Goal: Information Seeking & Learning: Learn about a topic

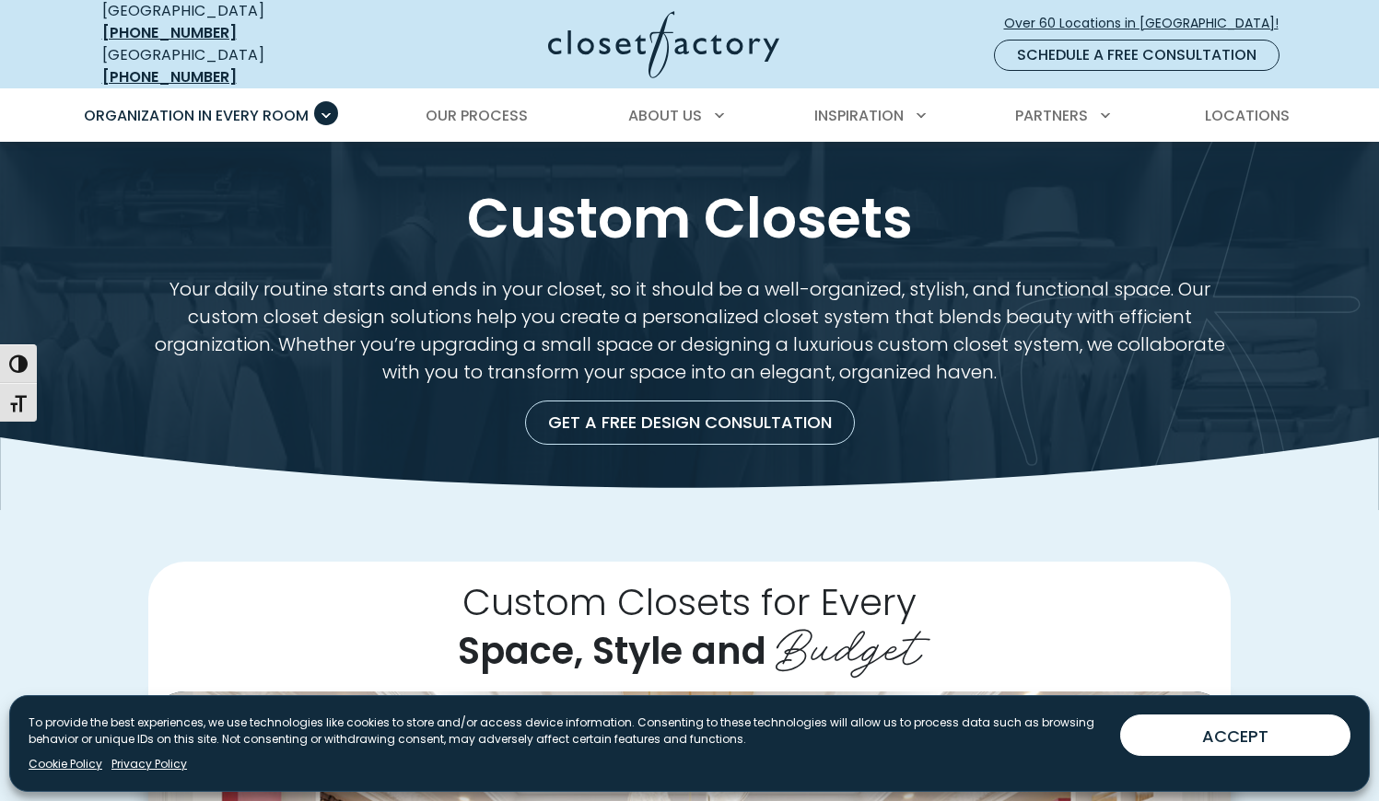
scroll to position [24, 0]
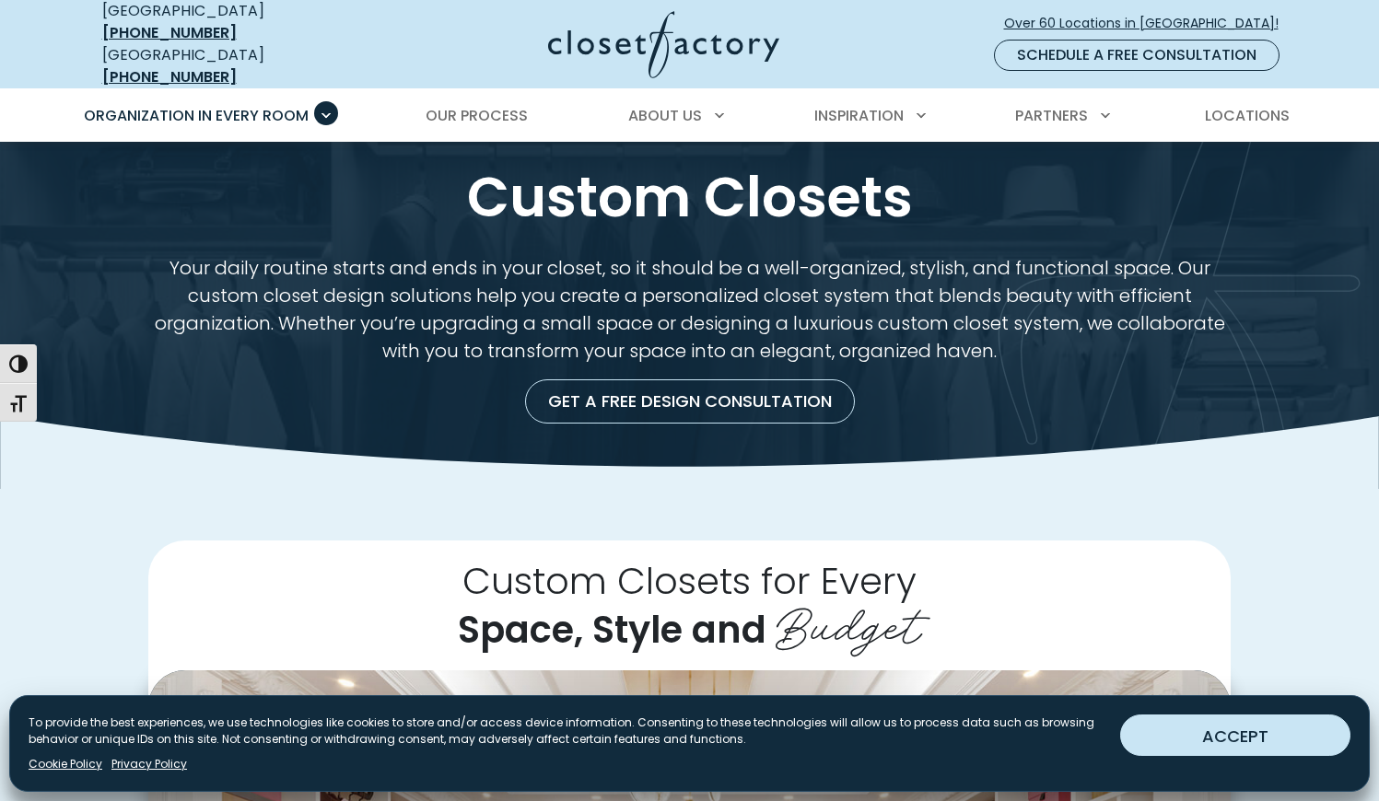
click at [1183, 754] on button "ACCEPT" at bounding box center [1235, 735] width 230 height 41
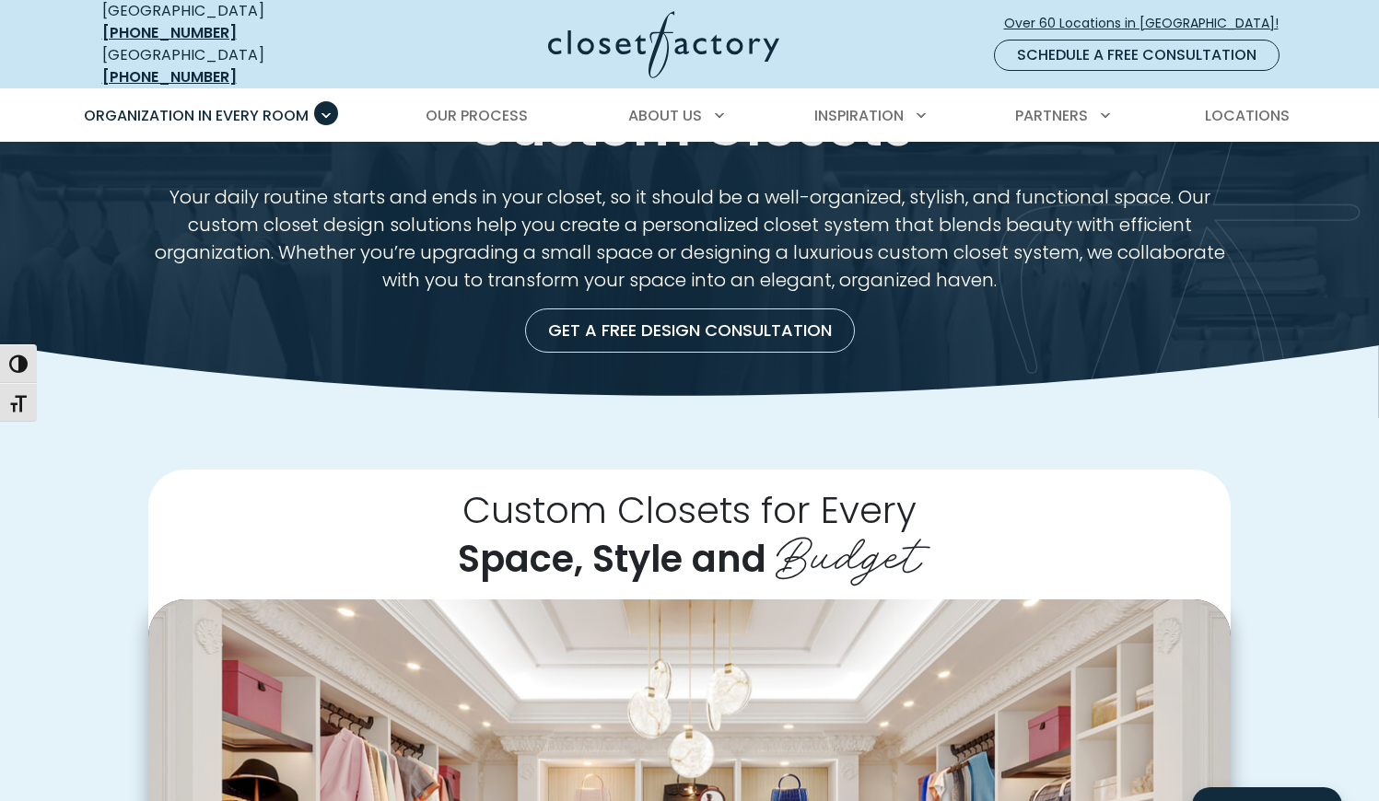
scroll to position [0, 0]
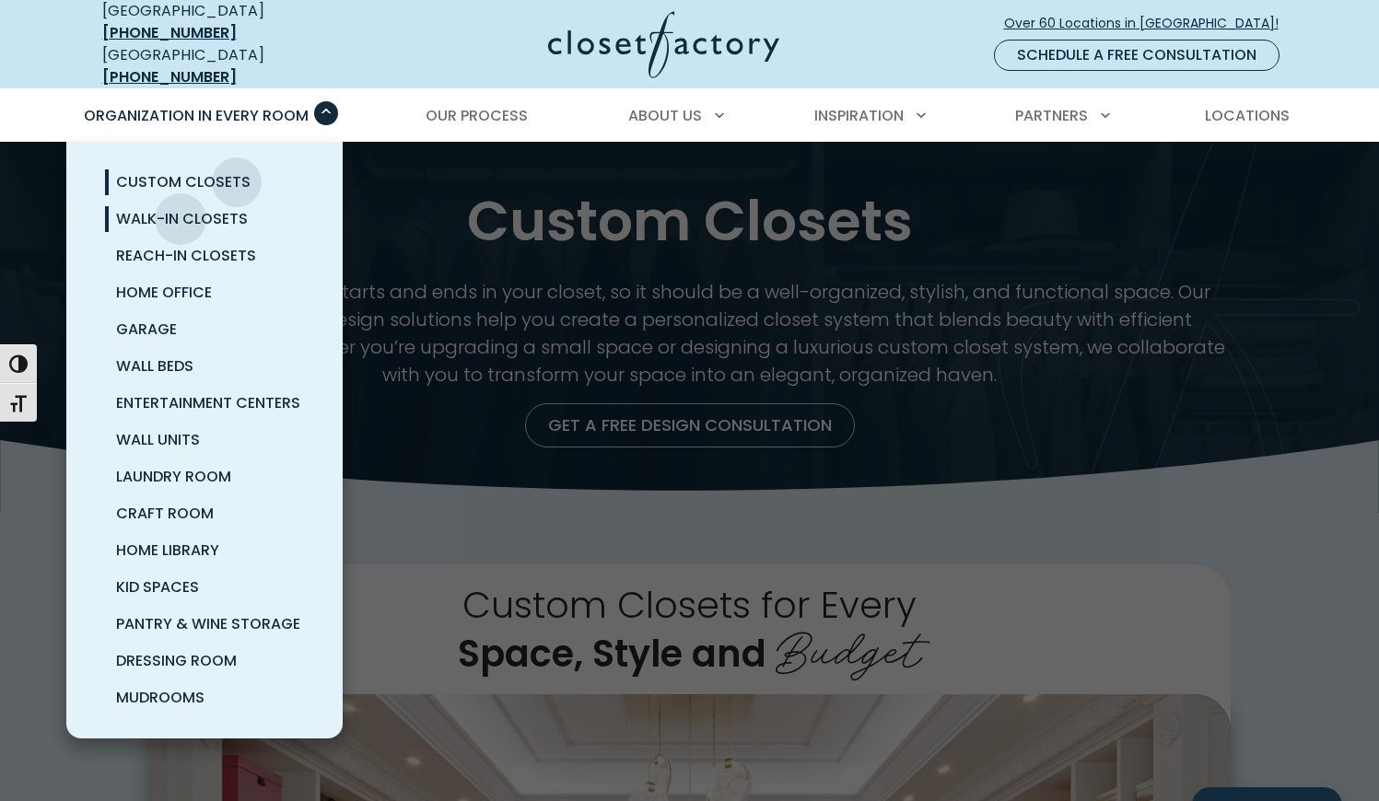
click at [181, 208] on span "Walk-In Closets" at bounding box center [182, 218] width 132 height 21
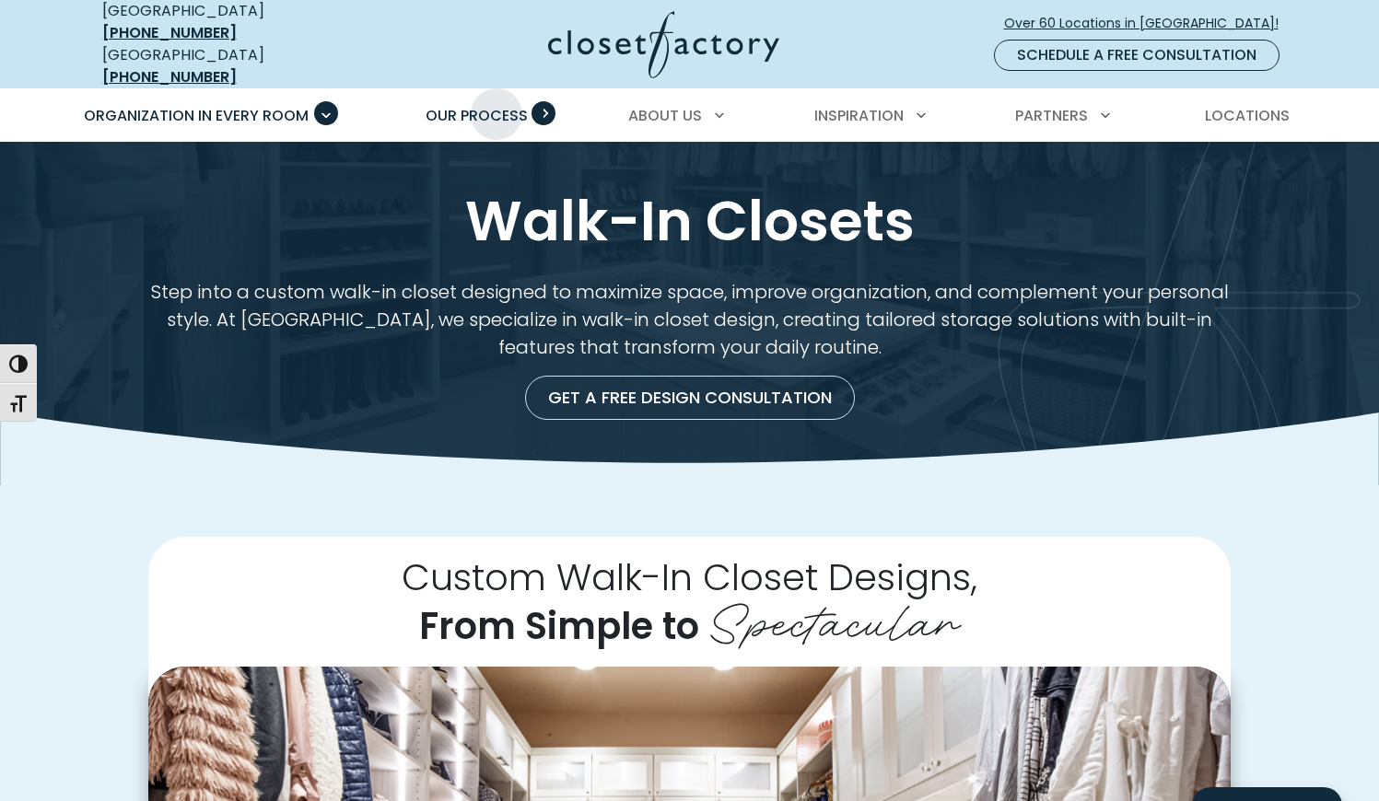
click at [497, 105] on span "Our Process" at bounding box center [477, 115] width 102 height 21
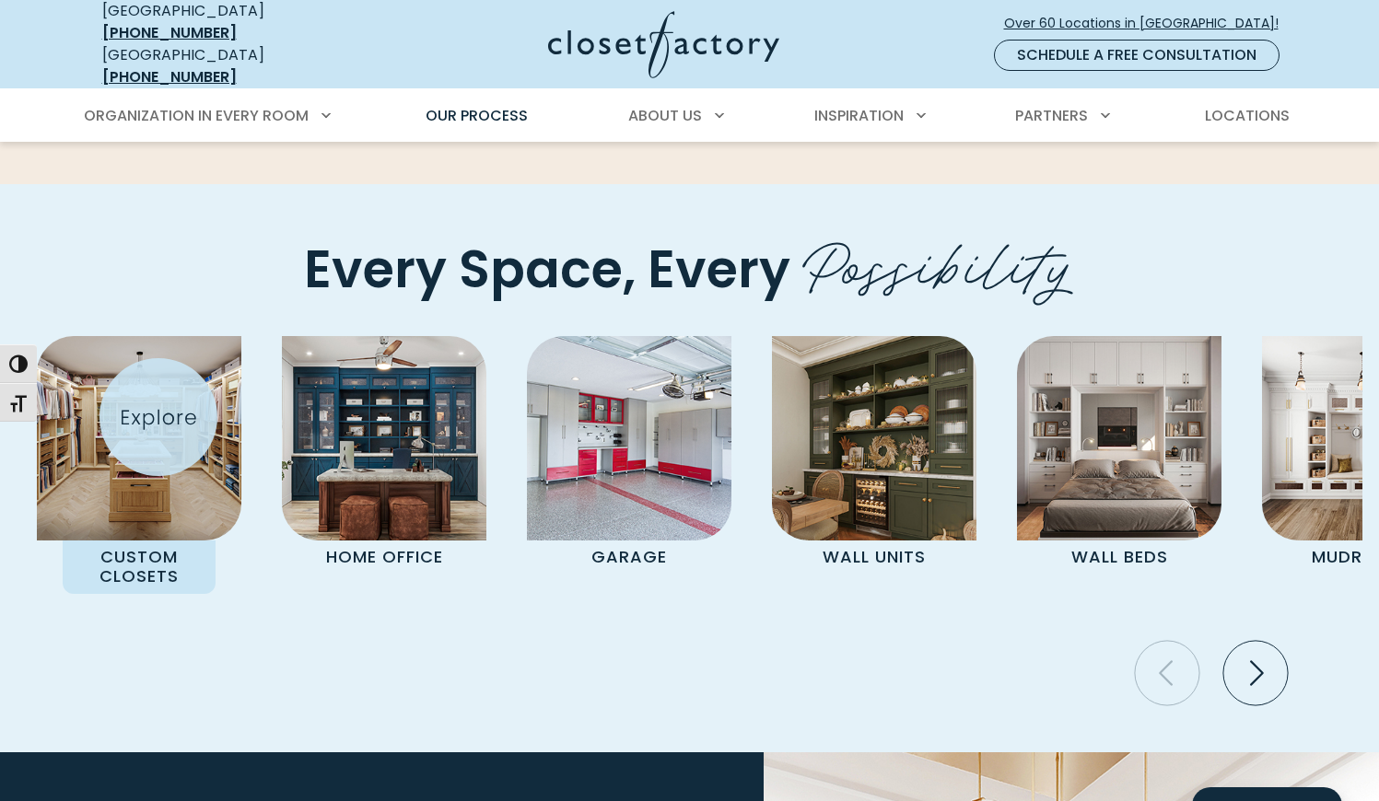
scroll to position [3850, 0]
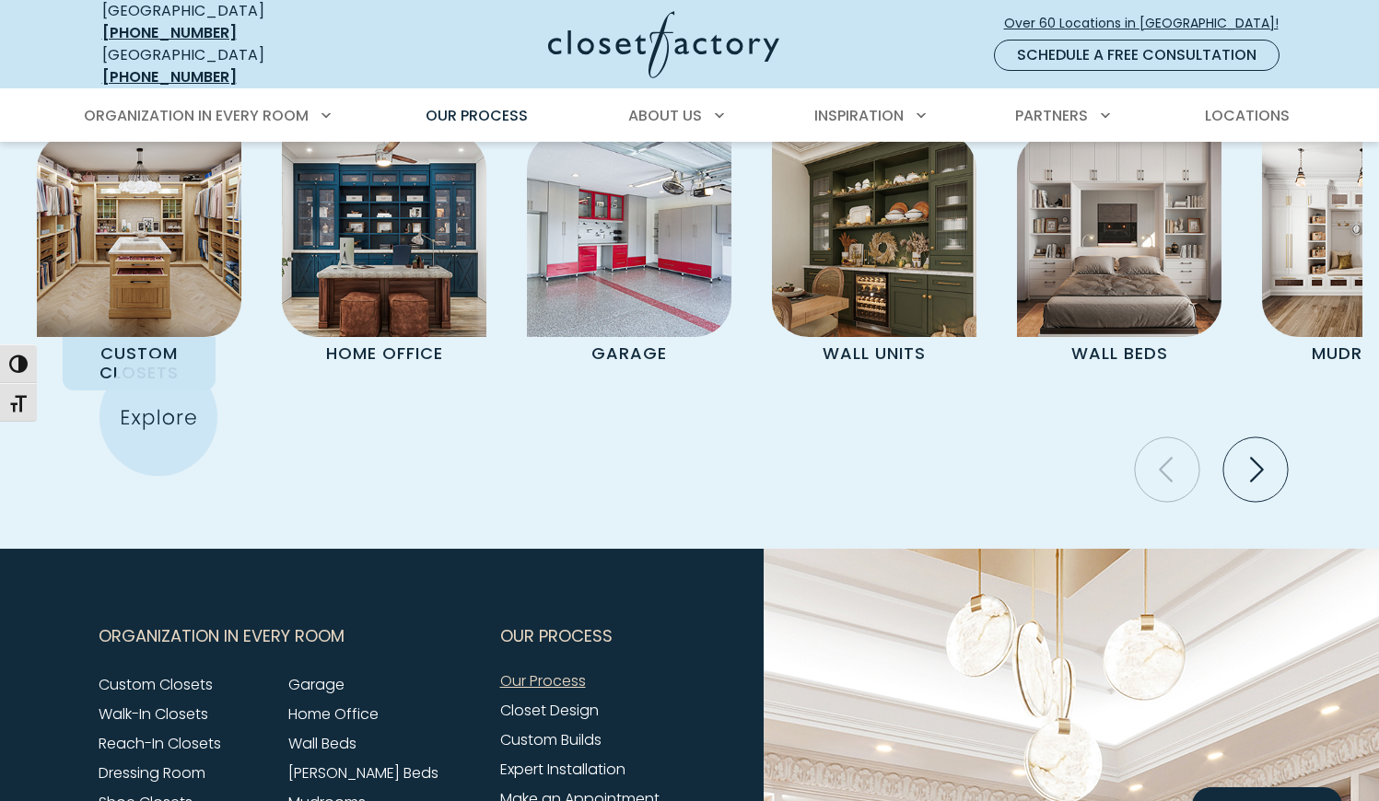
click at [158, 417] on div "Custom Closets Home Office Garage Wall Units Wall Beds Mudrooms Entertainment C…" at bounding box center [690, 311] width 1346 height 357
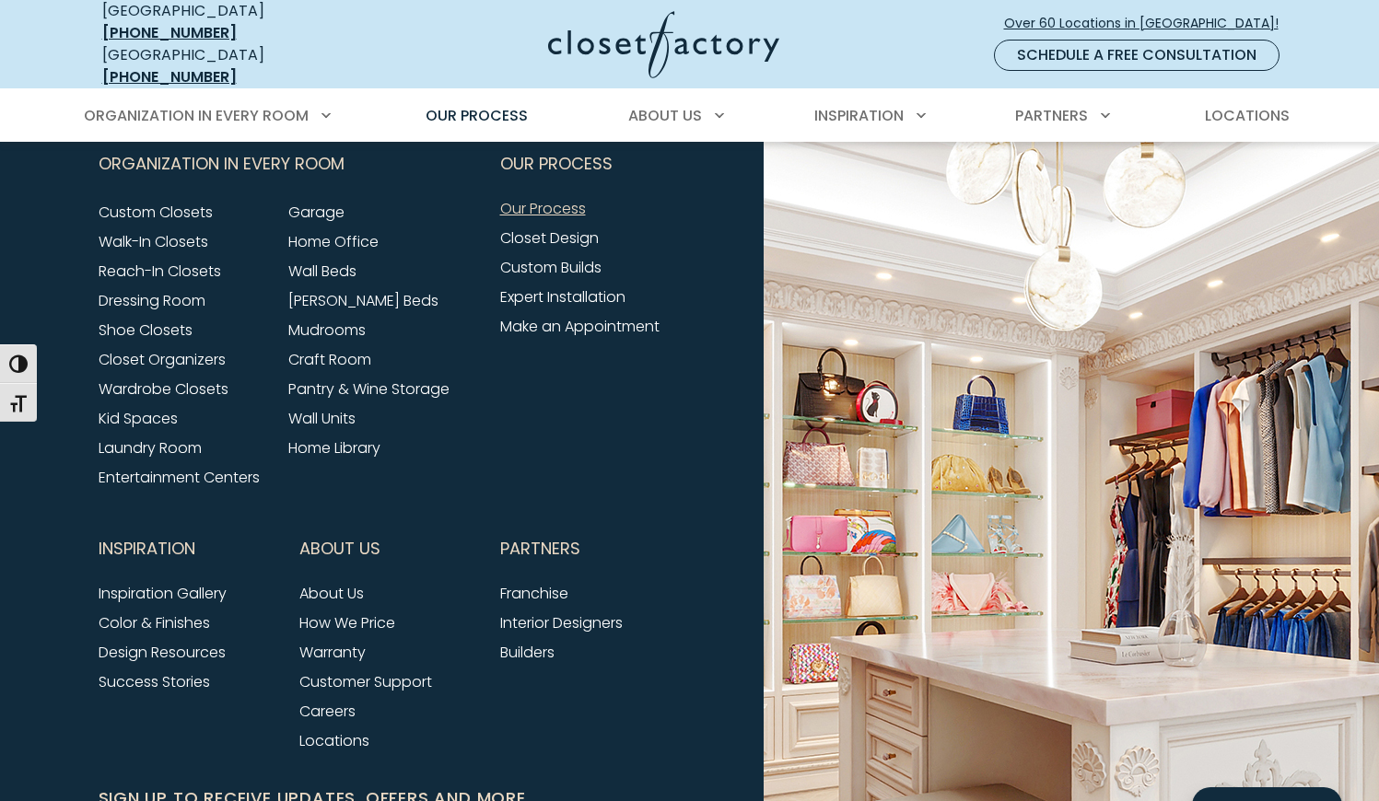
scroll to position [4323, 0]
